Goal: Find specific page/section: Find specific page/section

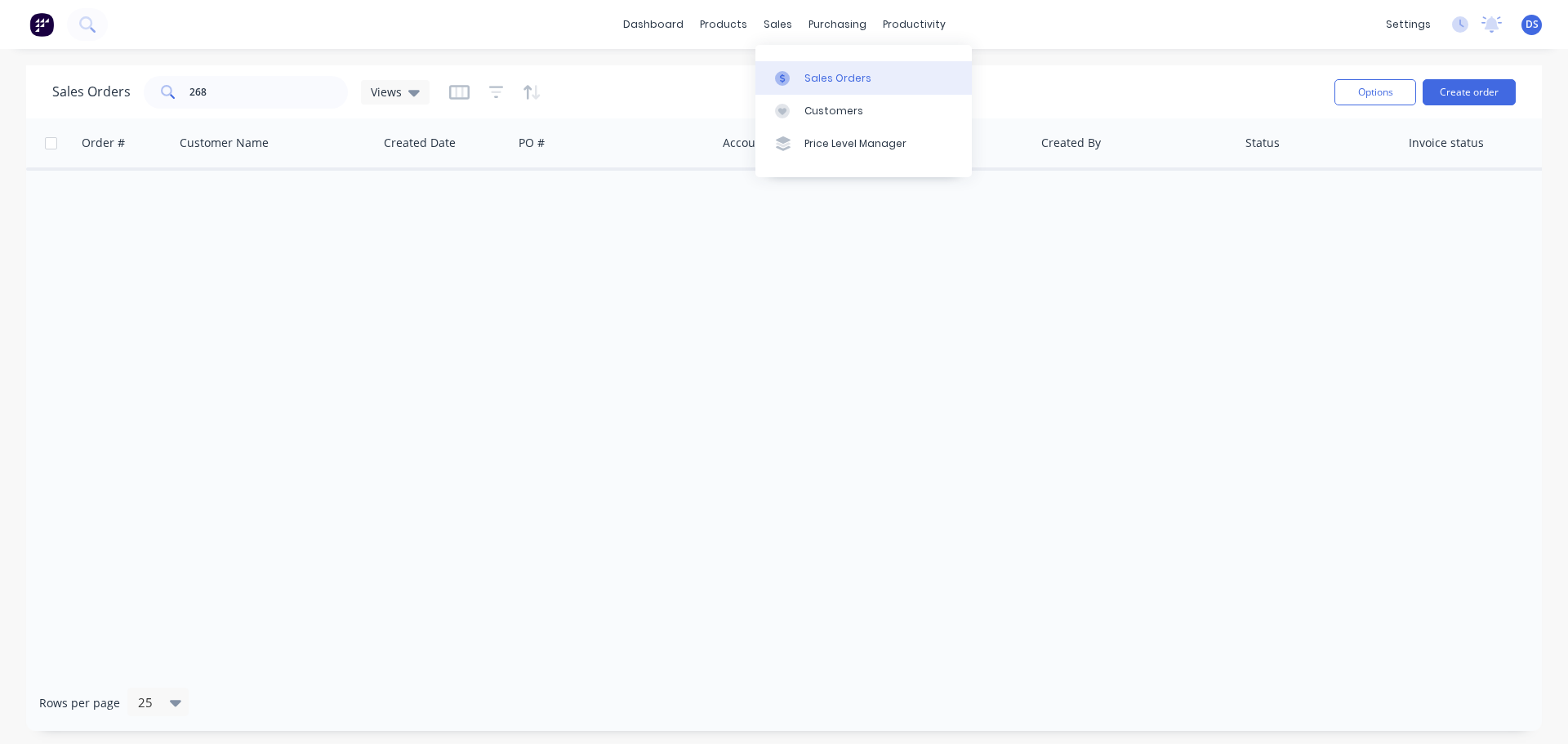
click at [832, 76] on div "Sales Orders" at bounding box center [838, 78] width 67 height 15
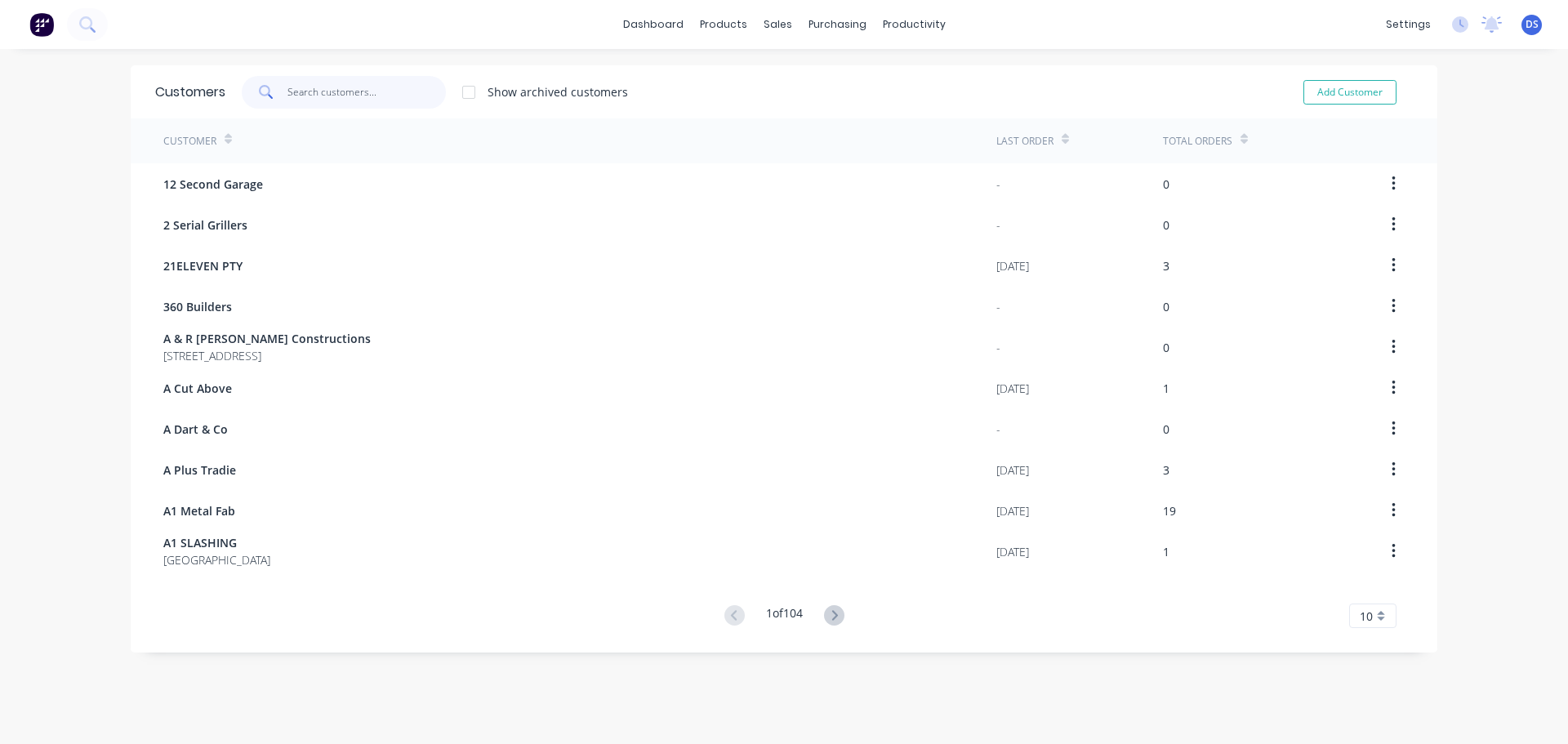
click at [317, 102] on input "text" at bounding box center [367, 92] width 159 height 32
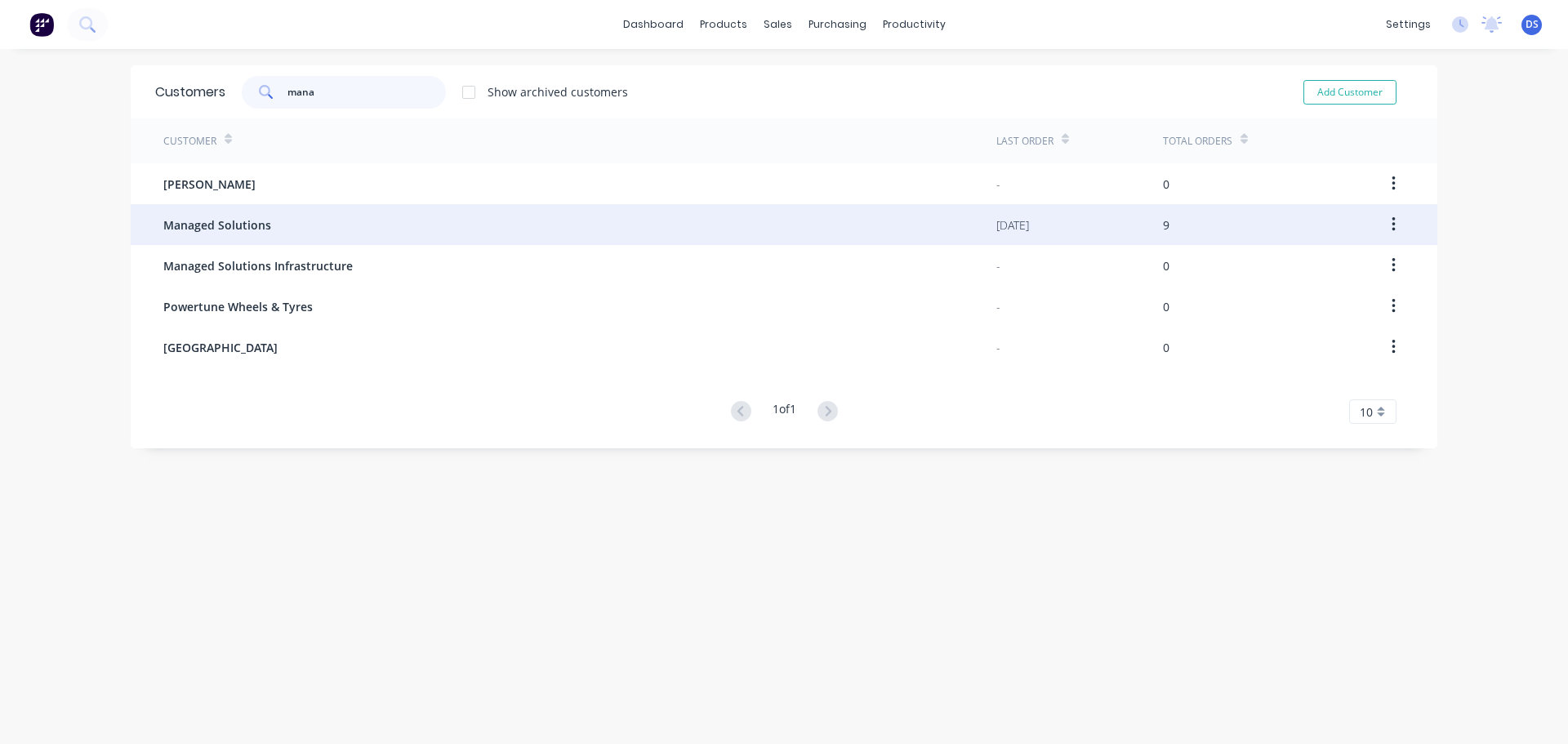
type input "mana"
click at [237, 224] on span "Managed Solutions" at bounding box center [217, 225] width 107 height 17
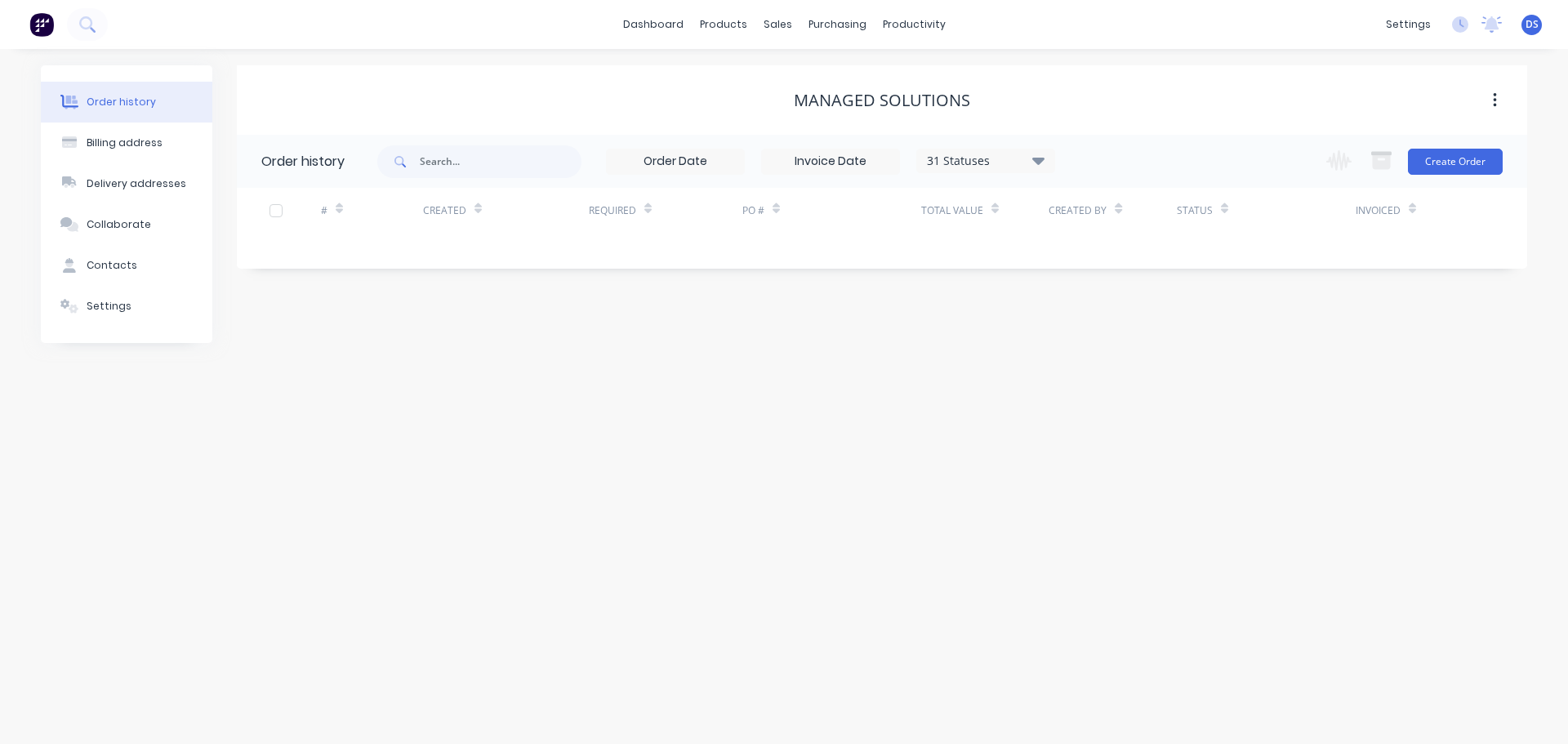
click at [1038, 157] on icon at bounding box center [1038, 160] width 12 height 7
click at [1121, 382] on label at bounding box center [1121, 382] width 0 height 0
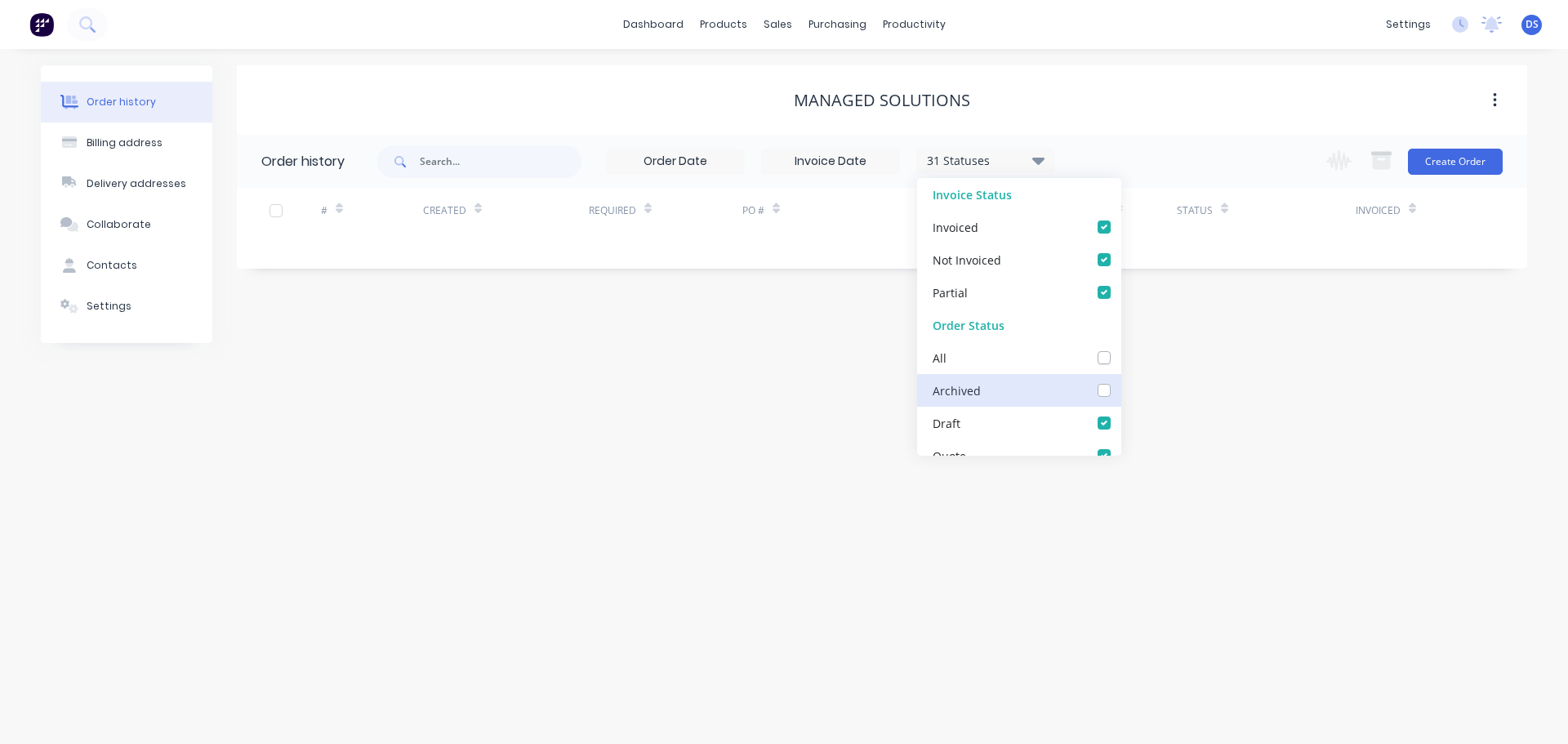
click at [1121, 388] on input "checkbox" at bounding box center [1127, 389] width 13 height 16
checkbox input "true"
click at [1271, 362] on div "Order history Billing address Delivery addresses Collaborate Contacts Settings …" at bounding box center [784, 397] width 1568 height 695
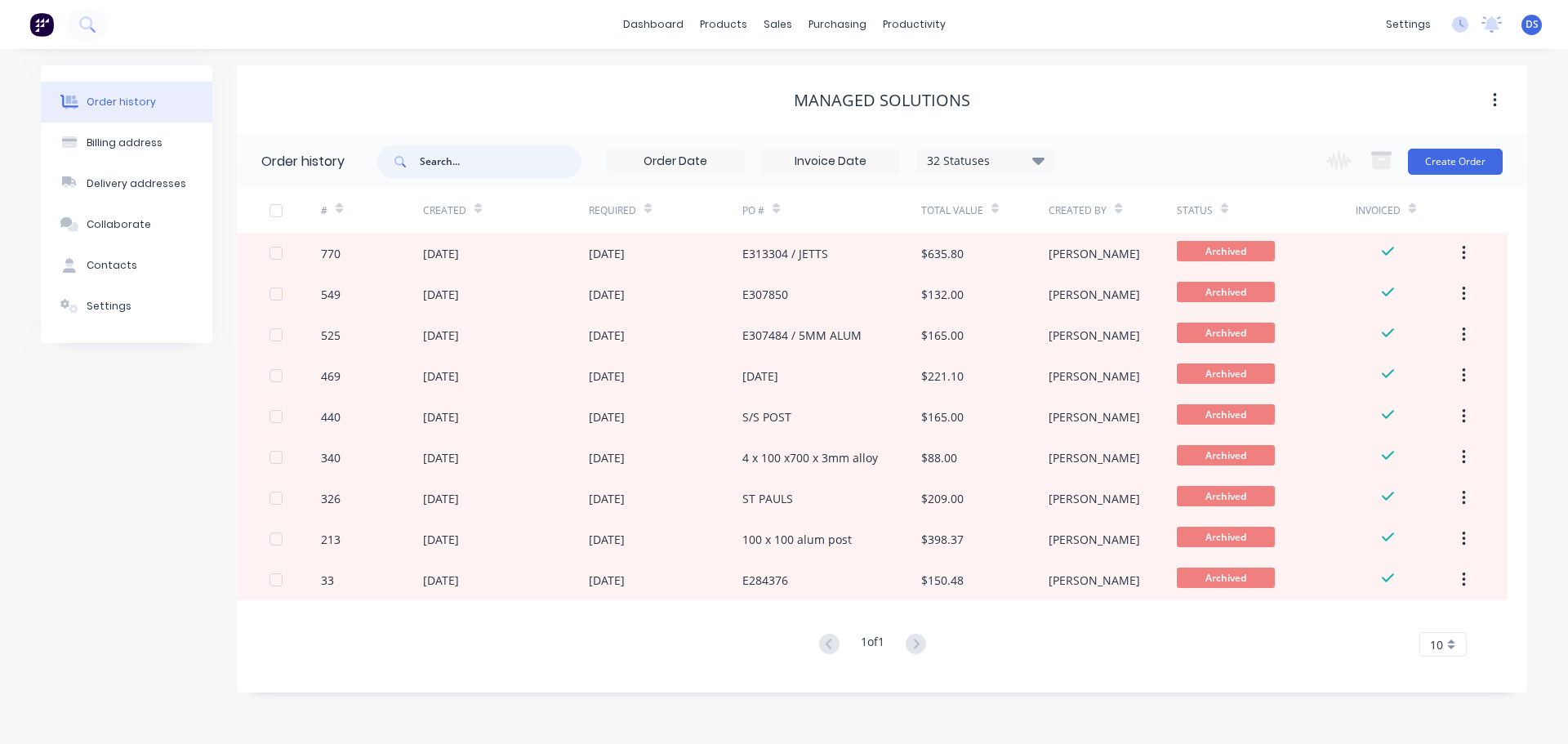
click at [462, 160] on input "text" at bounding box center [501, 161] width 162 height 32
type input "jason"
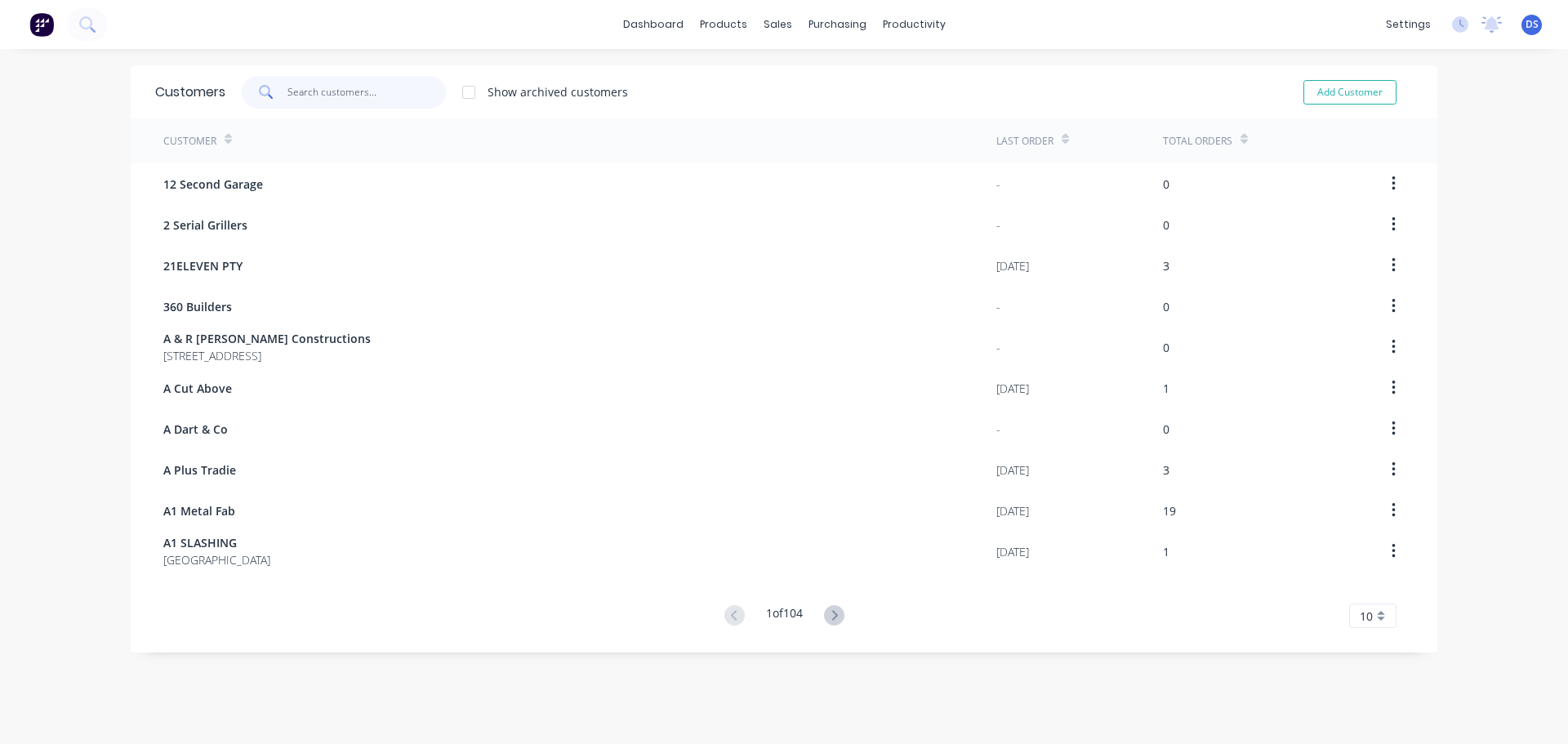
click at [307, 93] on input "text" at bounding box center [367, 92] width 159 height 32
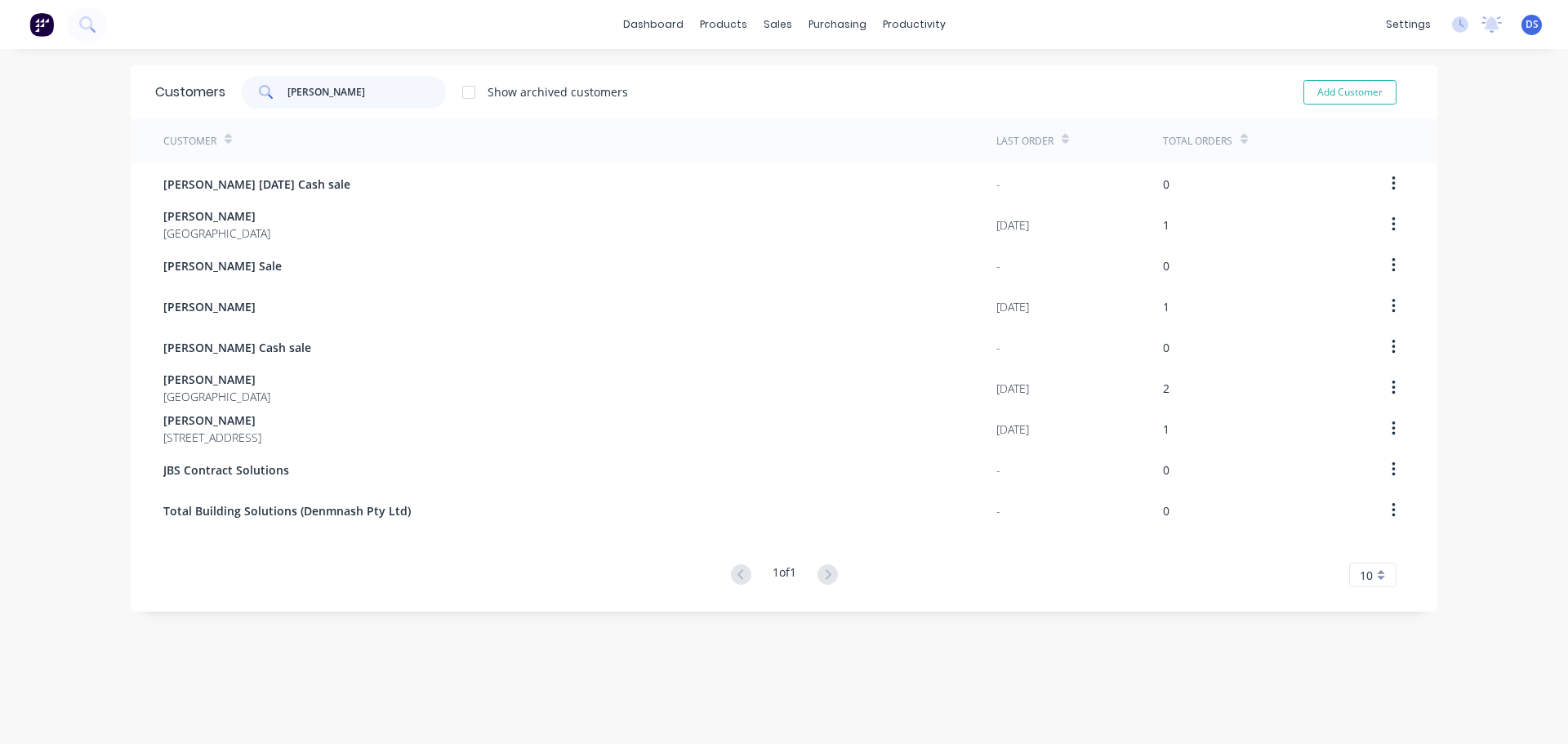
type input "jason"
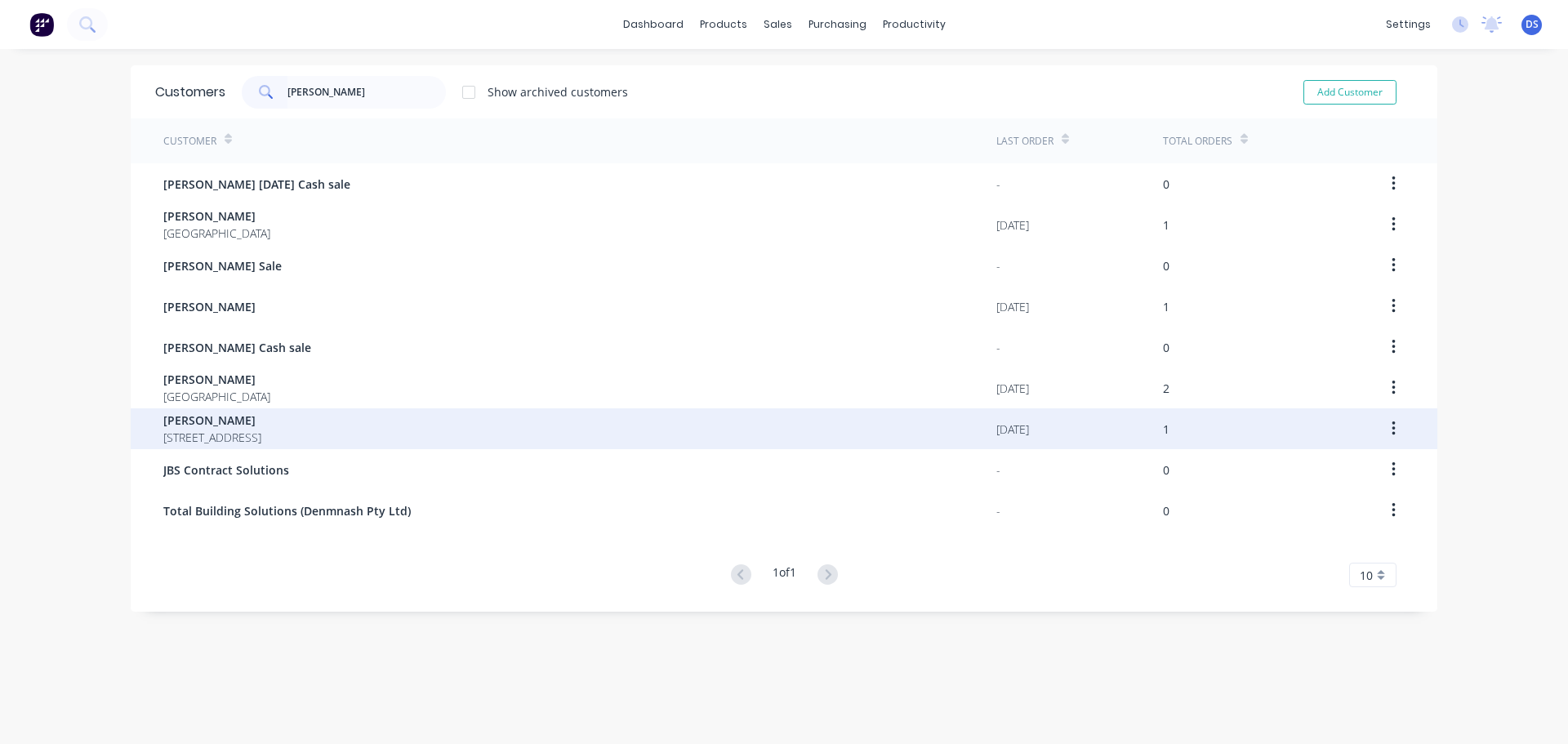
click at [262, 434] on span "20 CHERMSIDE RD EASTERN HEIGHTS Queensland 4305" at bounding box center [212, 437] width 98 height 17
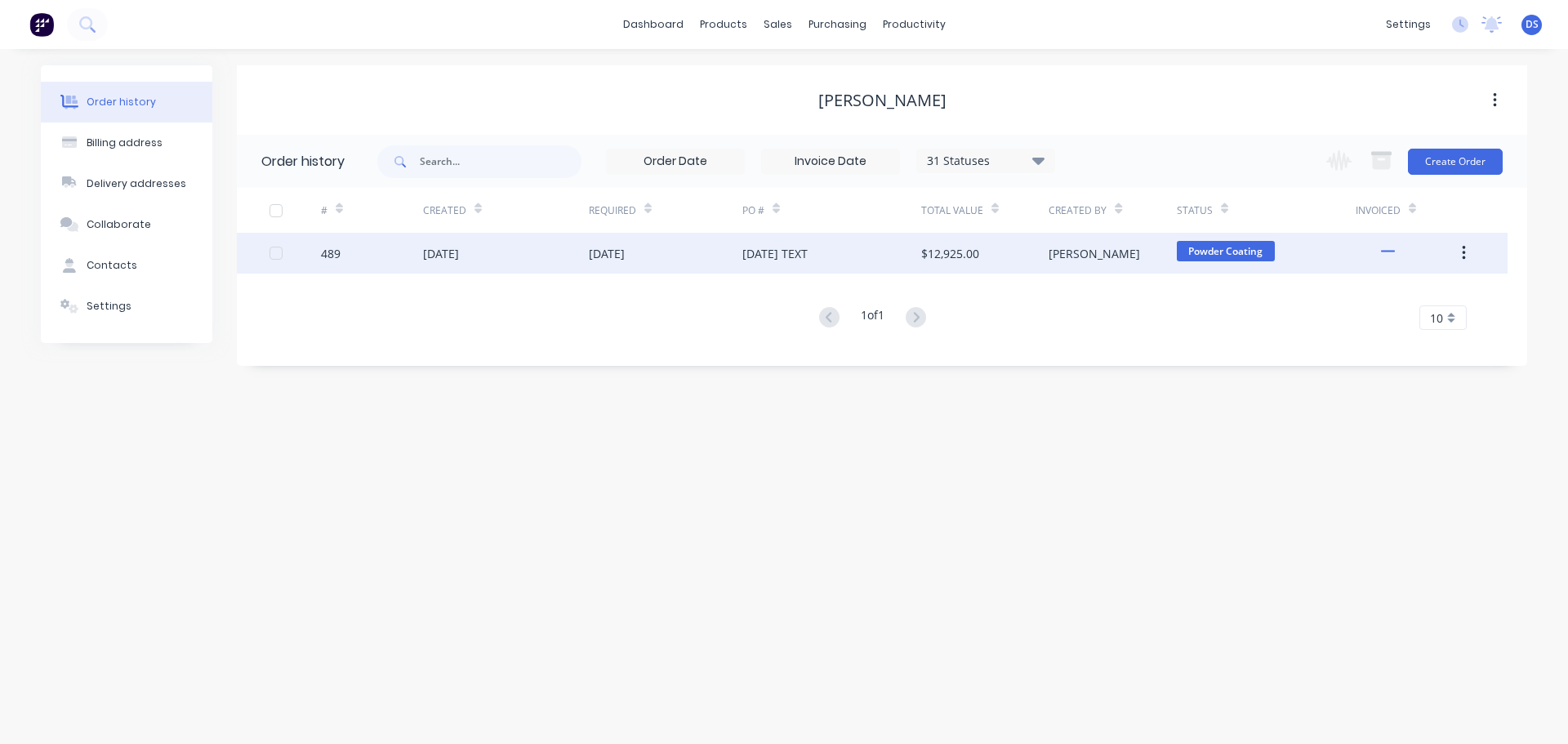
click at [690, 250] on div "10 Jun 2025" at bounding box center [666, 252] width 153 height 41
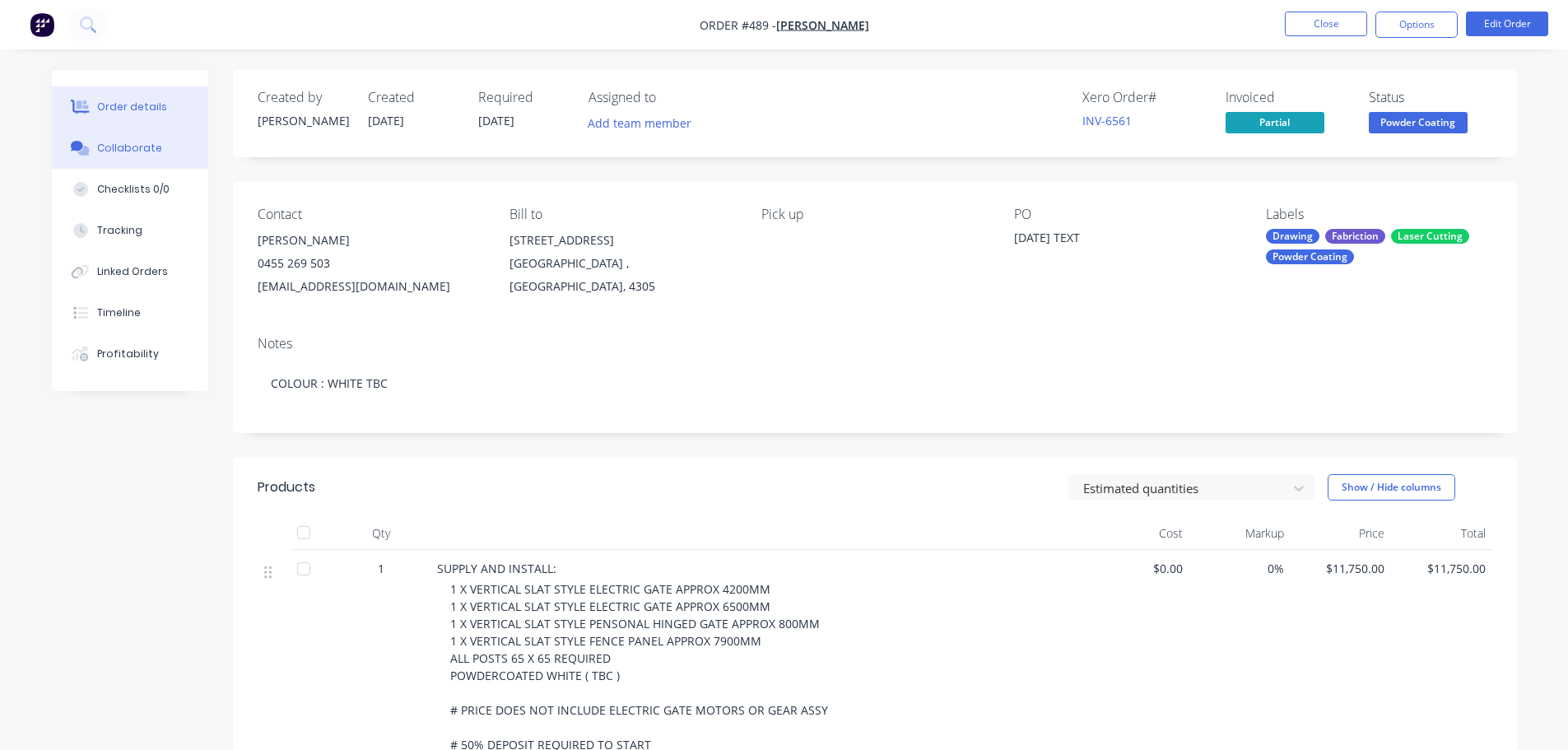
click at [125, 150] on div "Collaborate" at bounding box center [129, 149] width 65 height 15
